Goal: Information Seeking & Learning: Learn about a topic

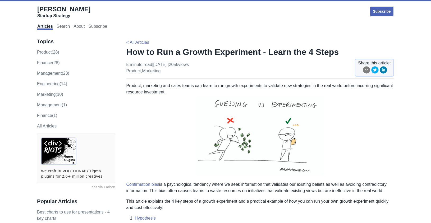
click at [49, 53] on link "product (28)" at bounding box center [48, 52] width 22 height 4
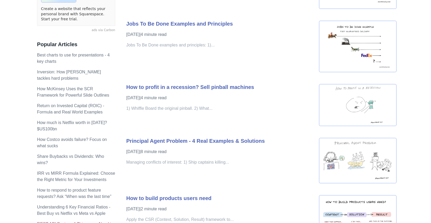
scroll to position [212, 0]
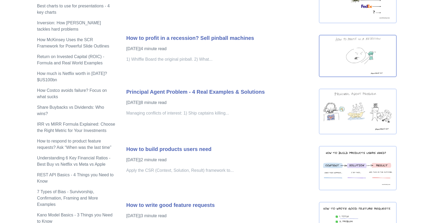
click at [350, 60] on img at bounding box center [358, 56] width 78 height 42
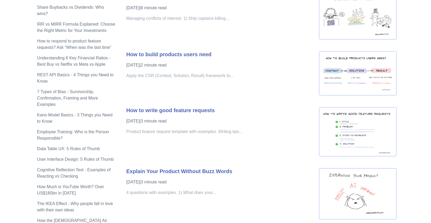
scroll to position [312, 0]
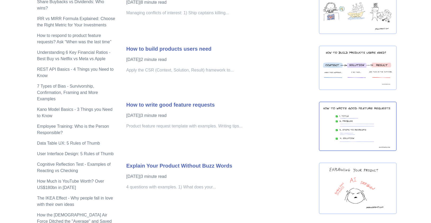
click at [379, 126] on img at bounding box center [358, 127] width 78 height 50
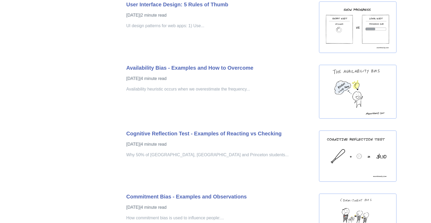
scroll to position [928, 0]
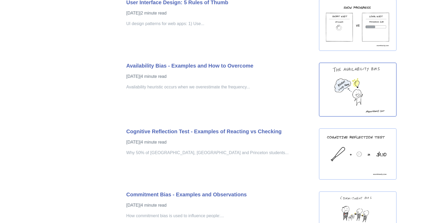
click at [373, 89] on img at bounding box center [358, 90] width 78 height 54
